Goal: Task Accomplishment & Management: Complete application form

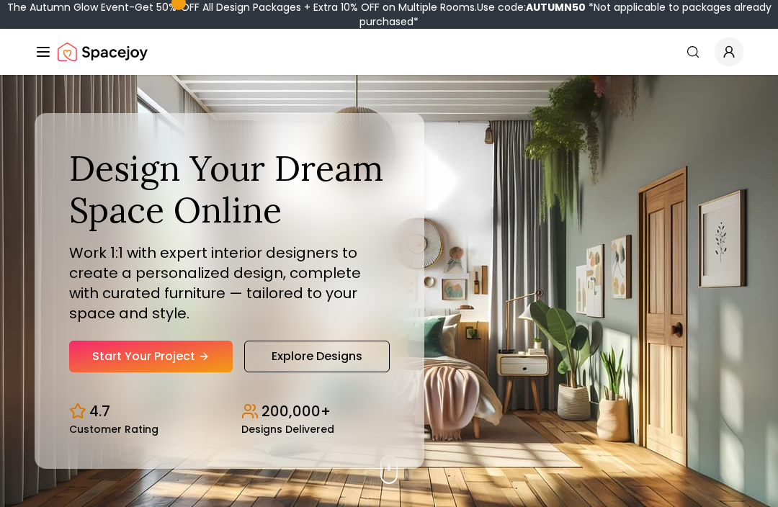
click at [156, 372] on link "Start Your Project" at bounding box center [151, 357] width 164 height 32
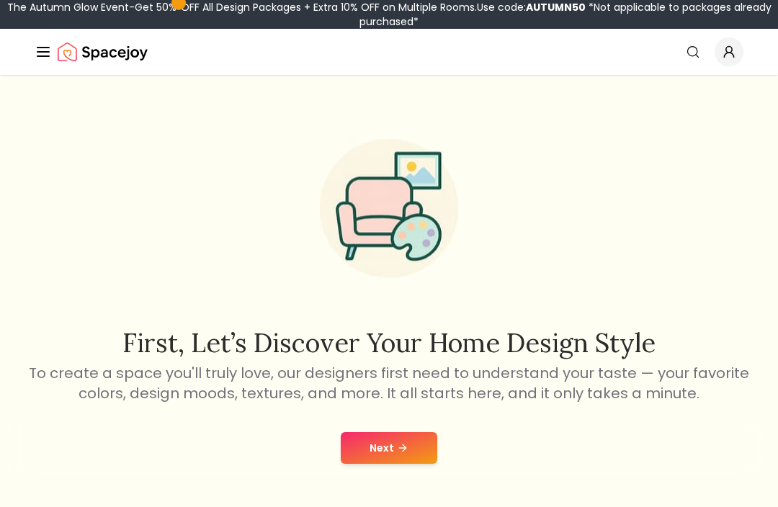
click at [404, 440] on button "Next" at bounding box center [389, 448] width 97 height 32
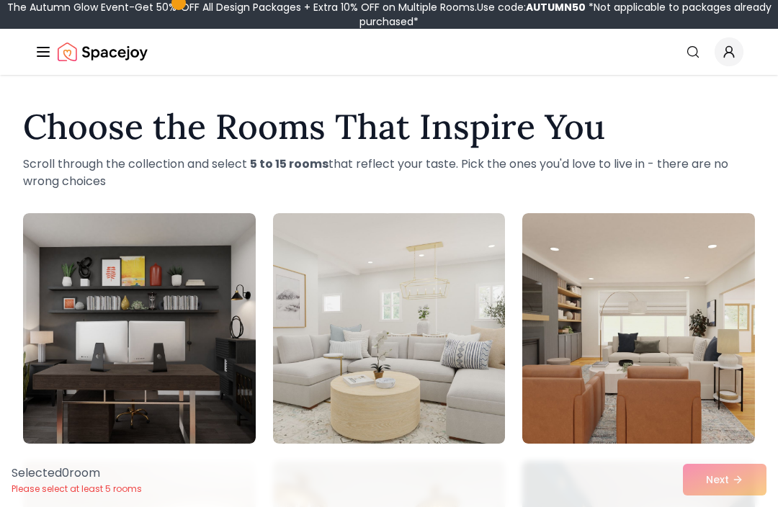
click at [586, 384] on img at bounding box center [638, 328] width 233 height 230
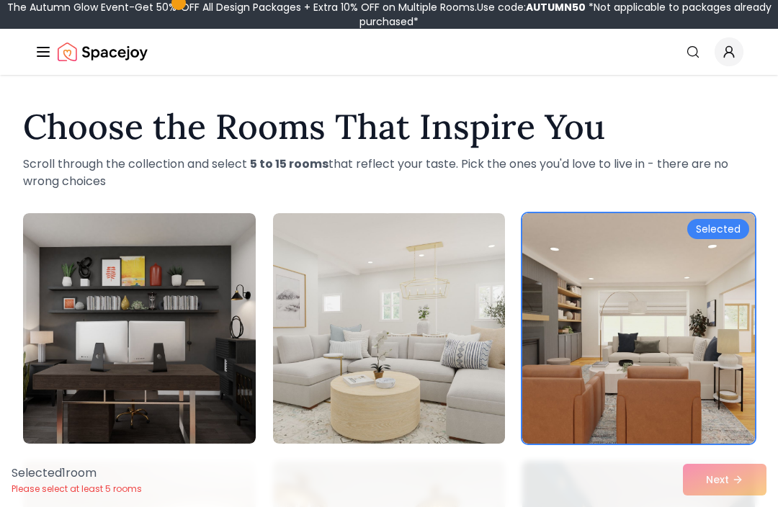
click at [726, 478] on div "Selected 1 room Please select at least 5 rooms Next" at bounding box center [389, 479] width 778 height 55
click at [715, 483] on div "Selected 1 room Please select at least 5 rooms Next" at bounding box center [389, 479] width 778 height 55
click at [743, 473] on div "Selected 1 room Please select at least 5 rooms Next" at bounding box center [389, 479] width 778 height 55
click at [730, 480] on div "Selected 1 room Please select at least 5 rooms Next" at bounding box center [389, 479] width 778 height 55
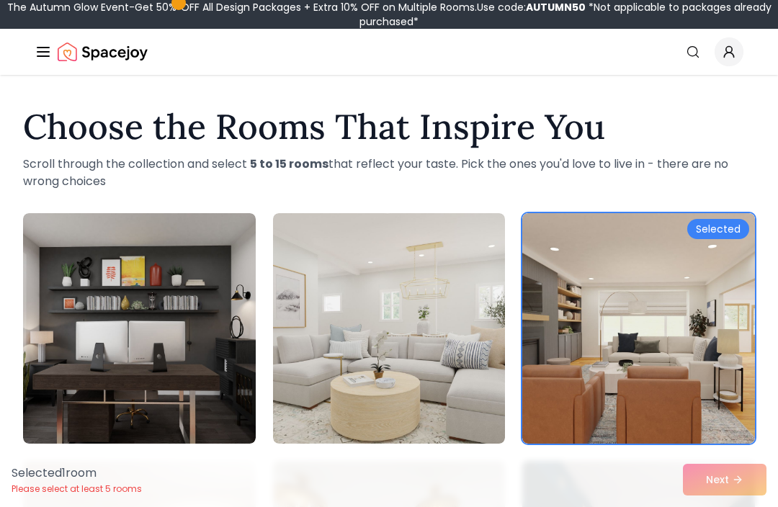
click at [718, 483] on div "Selected 1 room Please select at least 5 rooms Next" at bounding box center [389, 479] width 778 height 55
click at [426, 379] on img at bounding box center [389, 328] width 233 height 230
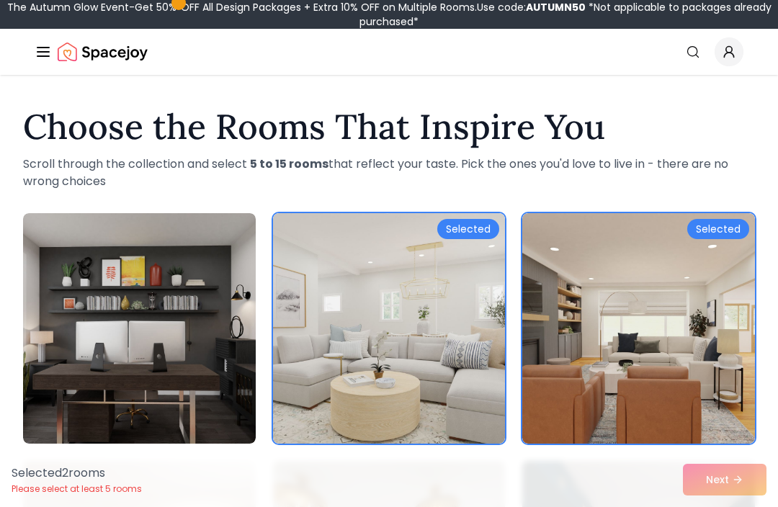
click at [475, 231] on div "Selected" at bounding box center [468, 229] width 62 height 20
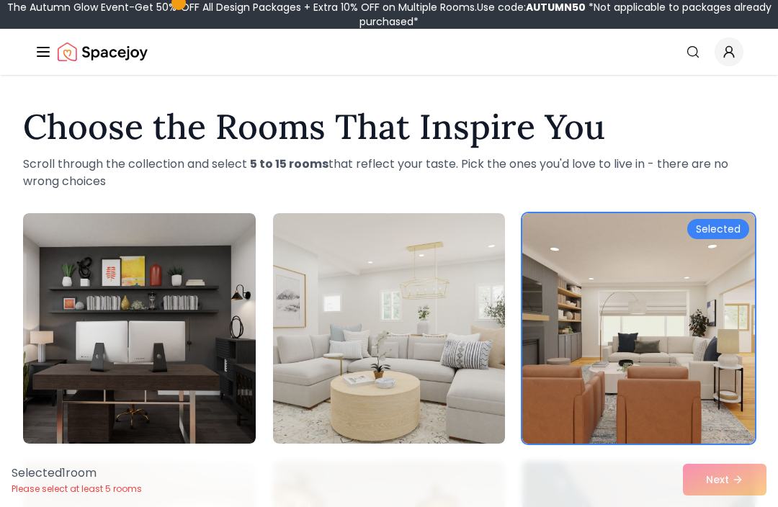
click at [741, 226] on div "Selected" at bounding box center [718, 229] width 62 height 20
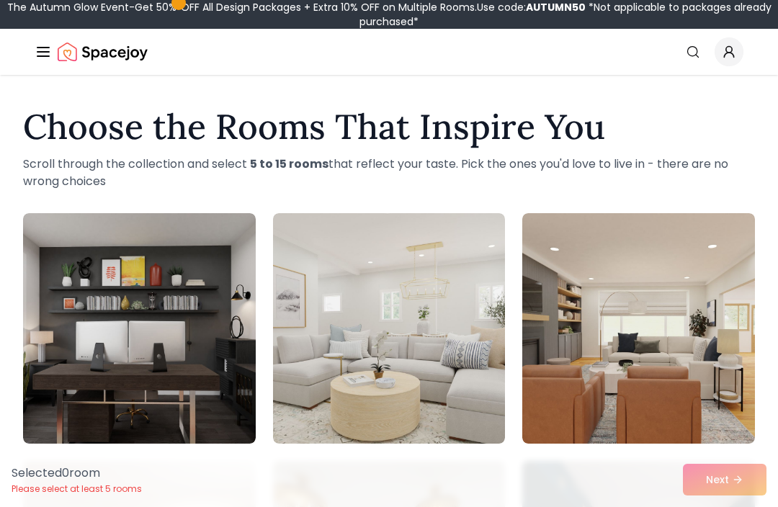
click at [588, 417] on img at bounding box center [638, 328] width 233 height 230
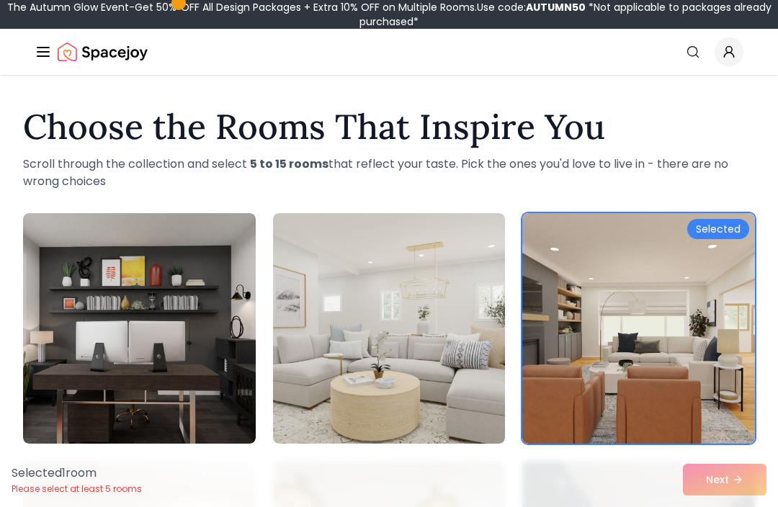
click at [444, 388] on img at bounding box center [389, 328] width 233 height 230
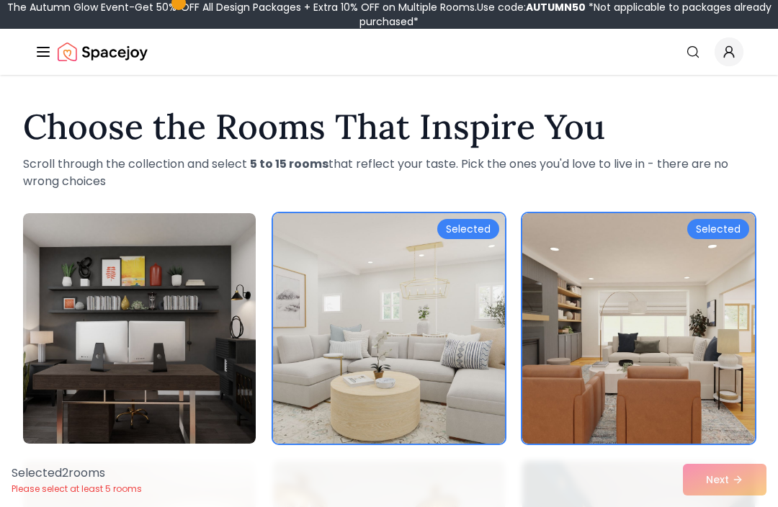
click at [728, 230] on div "Selected" at bounding box center [718, 229] width 62 height 20
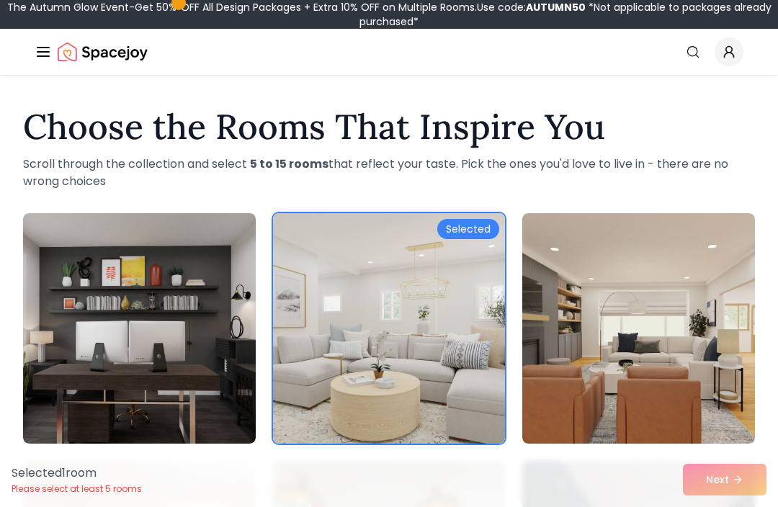
click at [474, 228] on div "Selected" at bounding box center [468, 229] width 62 height 20
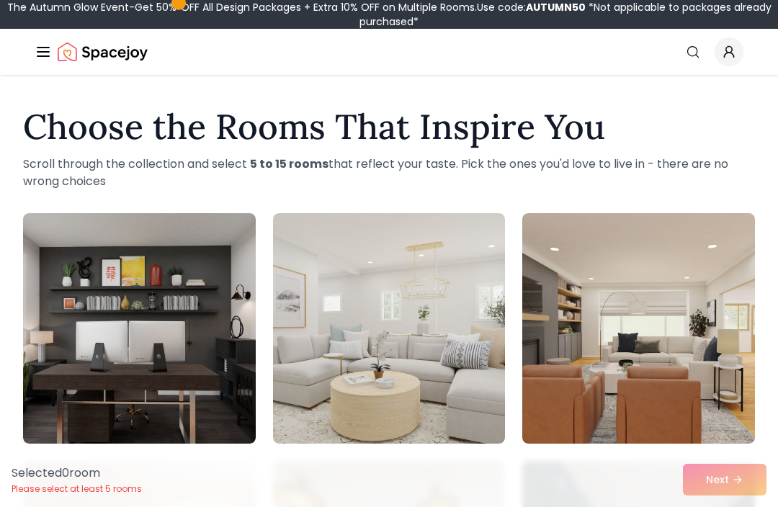
click at [428, 318] on img at bounding box center [389, 328] width 233 height 230
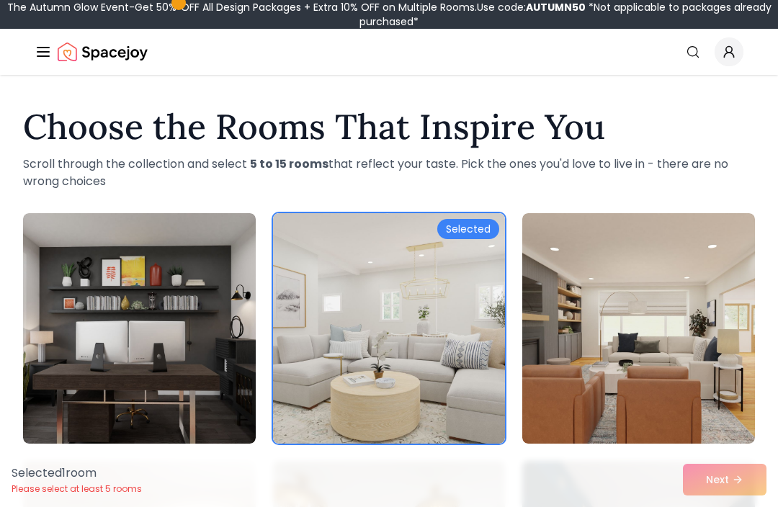
click at [725, 494] on div "Selected 1 room Please select at least 5 rooms Next" at bounding box center [389, 479] width 778 height 55
click at [709, 475] on div "Selected 1 room Please select at least 5 rooms Next" at bounding box center [389, 479] width 778 height 55
click at [713, 480] on div "Selected 1 room Please select at least 5 rooms Next" at bounding box center [389, 479] width 778 height 55
click at [708, 493] on div "Selected 1 room Please select at least 5 rooms Next" at bounding box center [389, 479] width 778 height 55
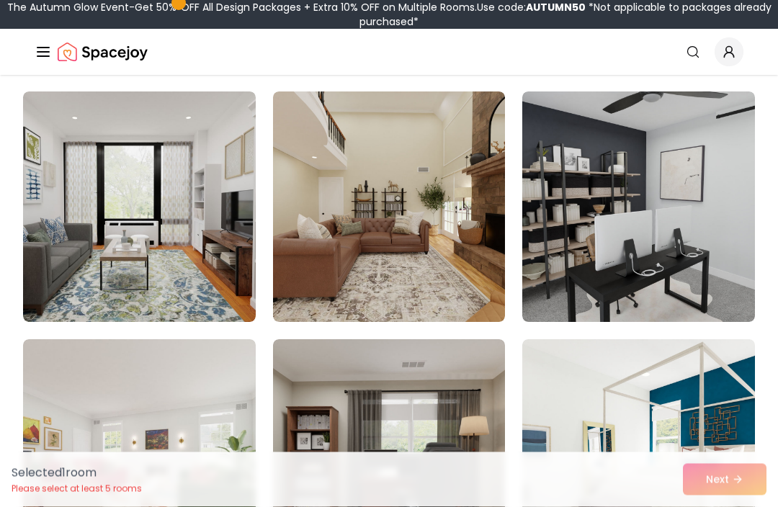
scroll to position [3590, 0]
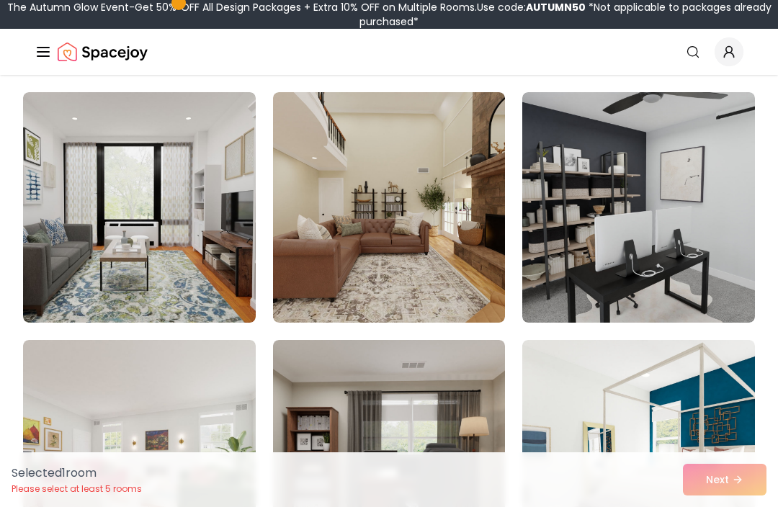
click at [436, 239] on img at bounding box center [389, 207] width 233 height 230
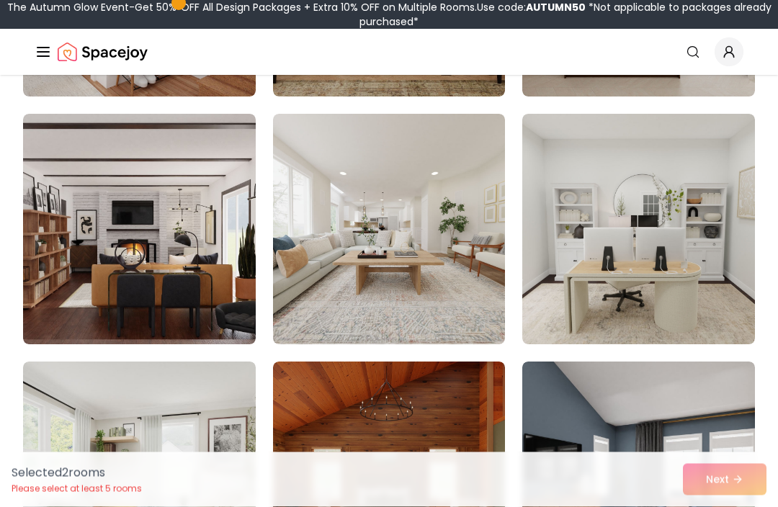
scroll to position [4559, 0]
click at [418, 258] on img at bounding box center [389, 229] width 233 height 230
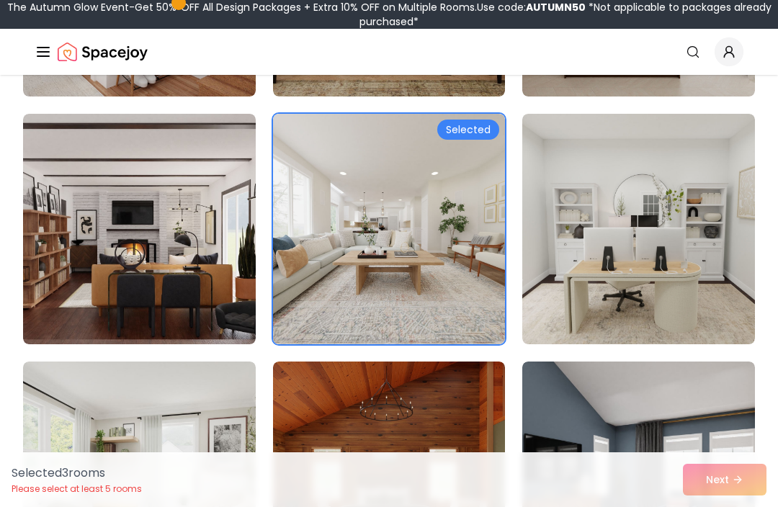
click at [736, 506] on div "Selected 3 room s Please select at least 5 rooms Next" at bounding box center [389, 479] width 778 height 55
click at [735, 506] on div "Selected 3 room s Please select at least 5 rooms Next" at bounding box center [389, 479] width 778 height 55
click at [733, 506] on div "Selected 3 room s Please select at least 5 rooms Next" at bounding box center [389, 479] width 778 height 55
click at [742, 506] on div "Selected 3 room s Please select at least 5 rooms Next" at bounding box center [389, 479] width 778 height 55
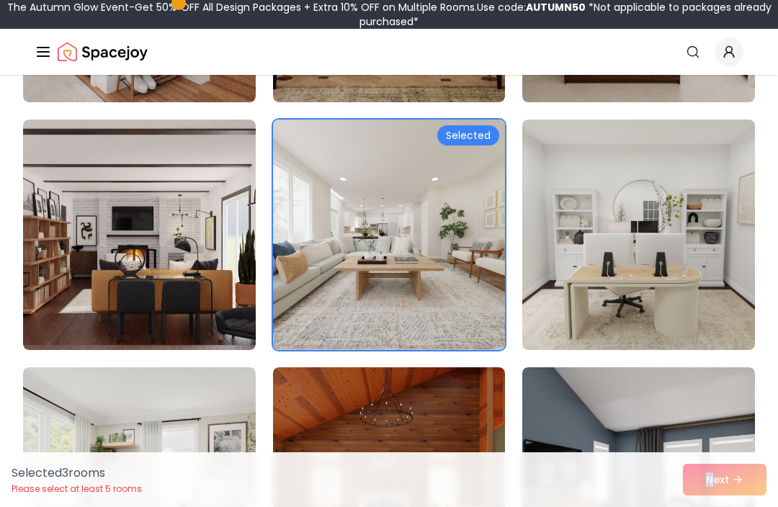
click at [750, 506] on div "Selected 3 room s Please select at least 5 rooms Next" at bounding box center [389, 479] width 778 height 55
click at [743, 506] on div "Selected 3 room s Please select at least 5 rooms Next" at bounding box center [389, 479] width 778 height 55
click at [749, 506] on div "Selected 3 room s Please select at least 5 rooms Next" at bounding box center [389, 479] width 778 height 55
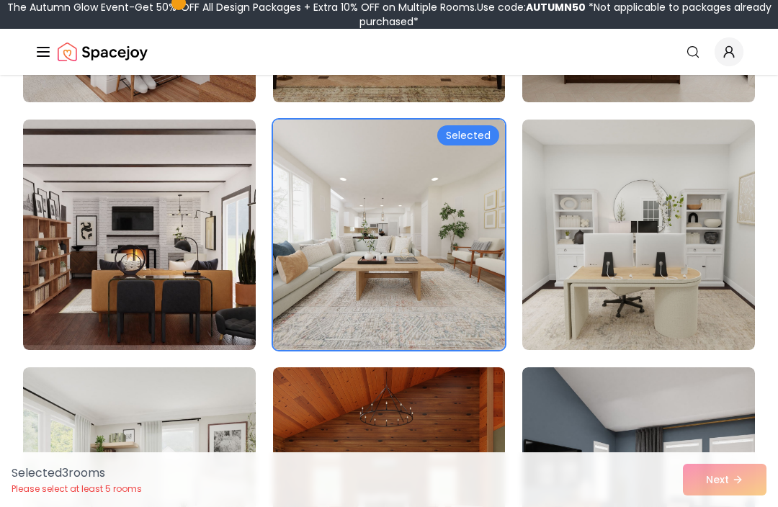
click at [689, 48] on icon "Global" at bounding box center [693, 52] width 14 height 14
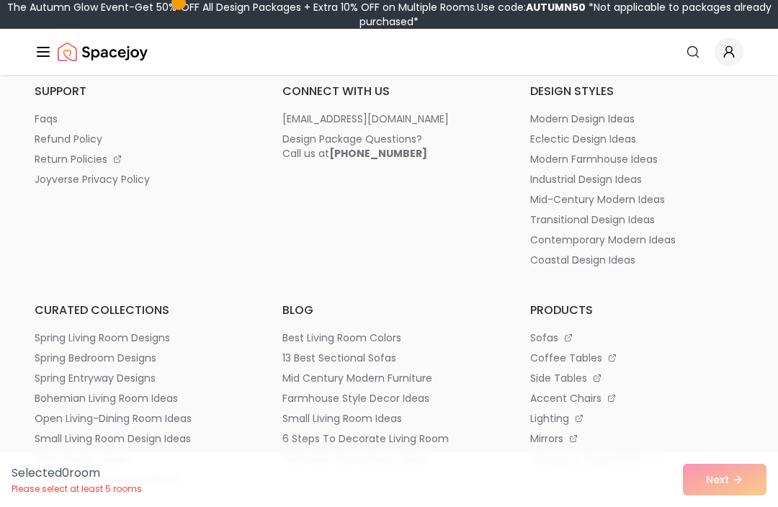
scroll to position [1418, 0]
